Goal: Information Seeking & Learning: Learn about a topic

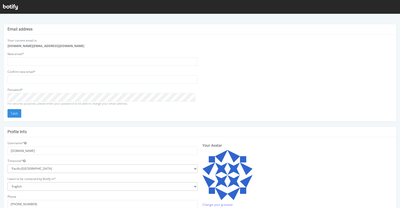
click at [12, 3] on div at bounding box center [200, 7] width 400 height 14
click at [12, 6] on icon at bounding box center [10, 7] width 15 height 6
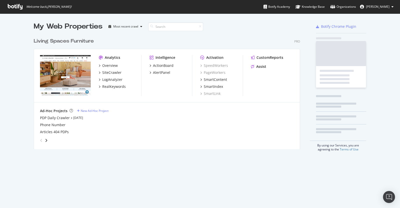
scroll to position [113, 266]
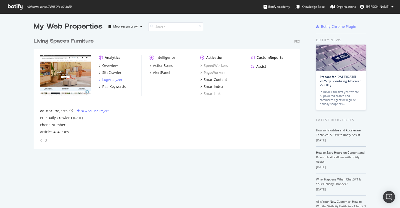
click at [112, 81] on div "LogAnalyzer" at bounding box center [112, 79] width 20 height 5
